Goal: Task Accomplishment & Management: Understand process/instructions

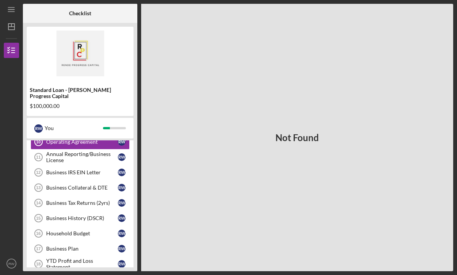
scroll to position [41, 0]
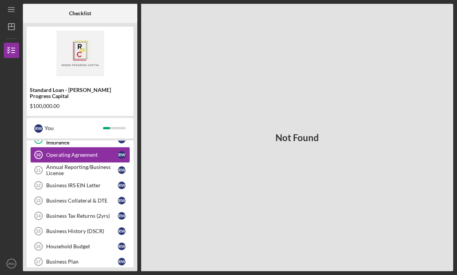
click at [95, 152] on div "Operating Agreement" at bounding box center [82, 155] width 72 height 6
click at [93, 164] on div "Annual Reporting/Business License" at bounding box center [82, 170] width 72 height 12
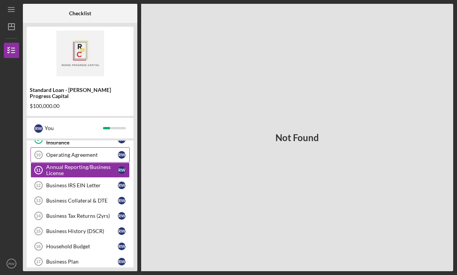
click at [97, 152] on div "Operating Agreement" at bounding box center [82, 155] width 72 height 6
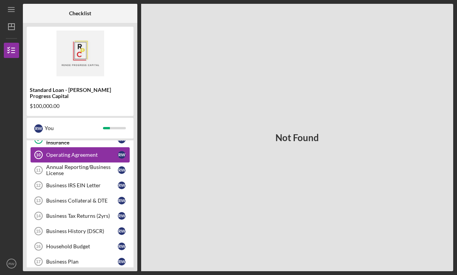
click at [97, 152] on div "Operating Agreement" at bounding box center [82, 155] width 72 height 6
click at [56, 152] on div "Operating Agreement" at bounding box center [82, 155] width 72 height 6
drag, startPoint x: 71, startPoint y: 167, endPoint x: 60, endPoint y: 167, distance: 10.7
click at [60, 167] on div "Annual Reporting/Business License" at bounding box center [82, 170] width 72 height 12
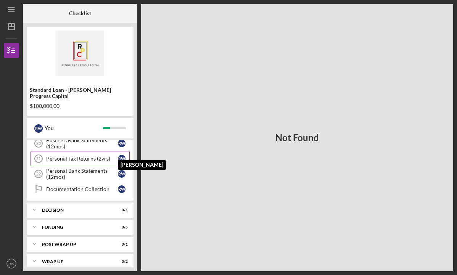
scroll to position [205, 0]
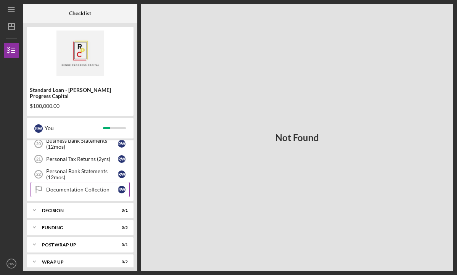
click at [105, 187] on link "Documentation Collection Documentation Collection R W" at bounding box center [80, 189] width 99 height 15
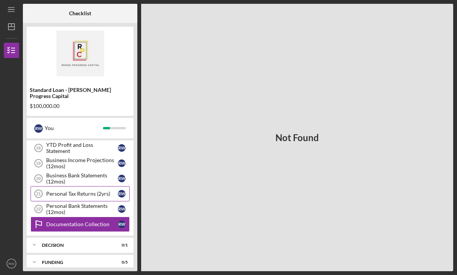
scroll to position [176, 0]
